Goal: Task Accomplishment & Management: Manage account settings

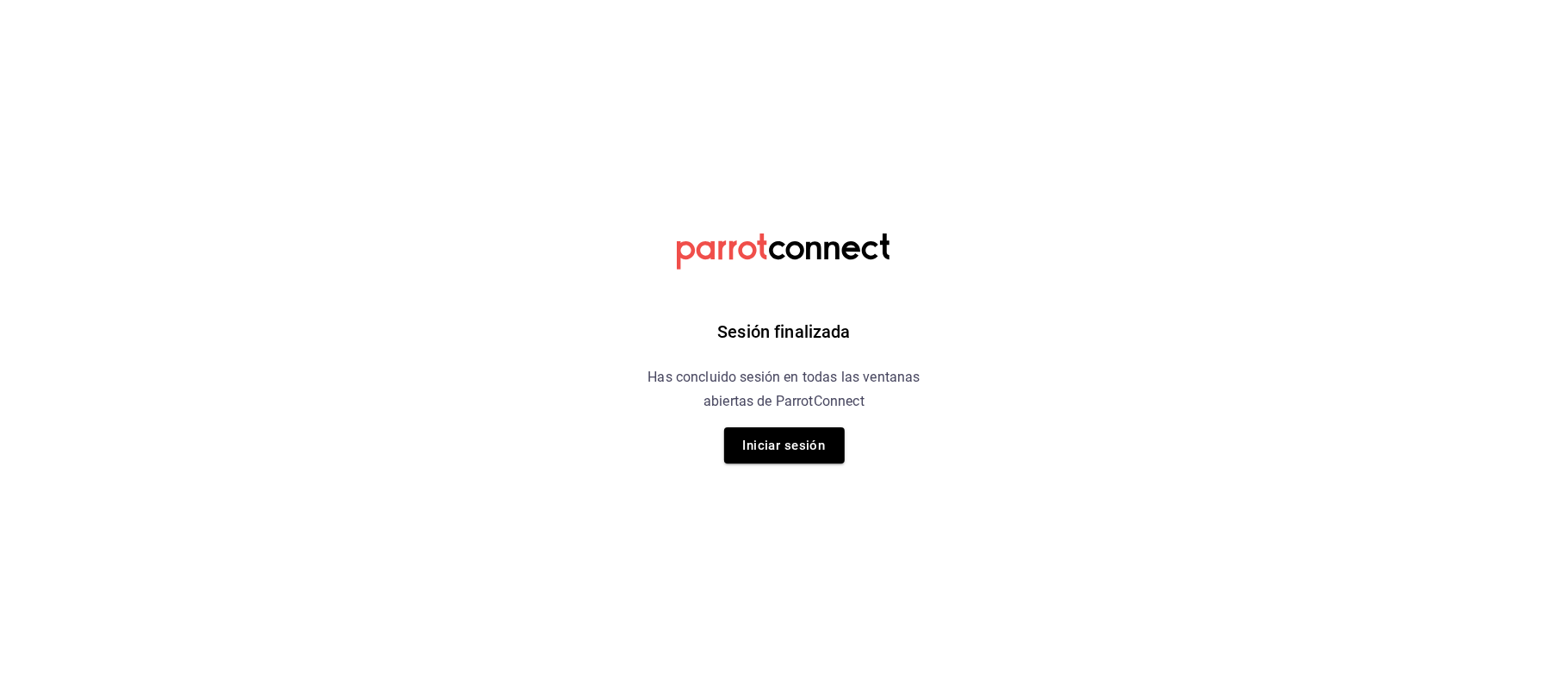
click at [817, 412] on h6 "Has concluido sesión en todas las ventanas abiertas de ParrotConnect" at bounding box center [784, 390] width 315 height 49
click at [813, 427] on button "Iniciar sesión" at bounding box center [784, 445] width 121 height 36
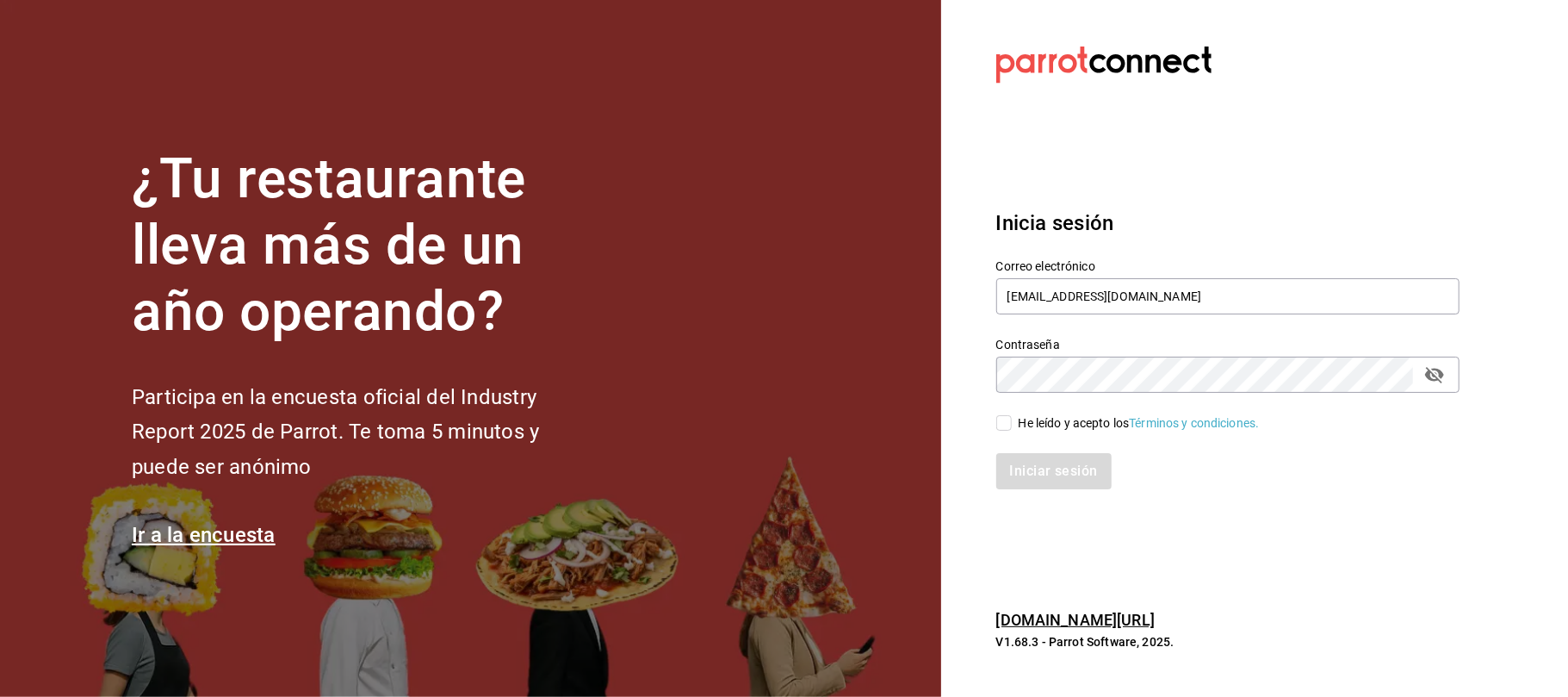
click at [999, 431] on input "He leído y acepto los Términos y condiciones." at bounding box center [1004, 422] width 16 height 16
checkbox input "true"
click at [1011, 453] on button "Iniciar sesión" at bounding box center [1054, 471] width 117 height 36
